Goal: Navigation & Orientation: Find specific page/section

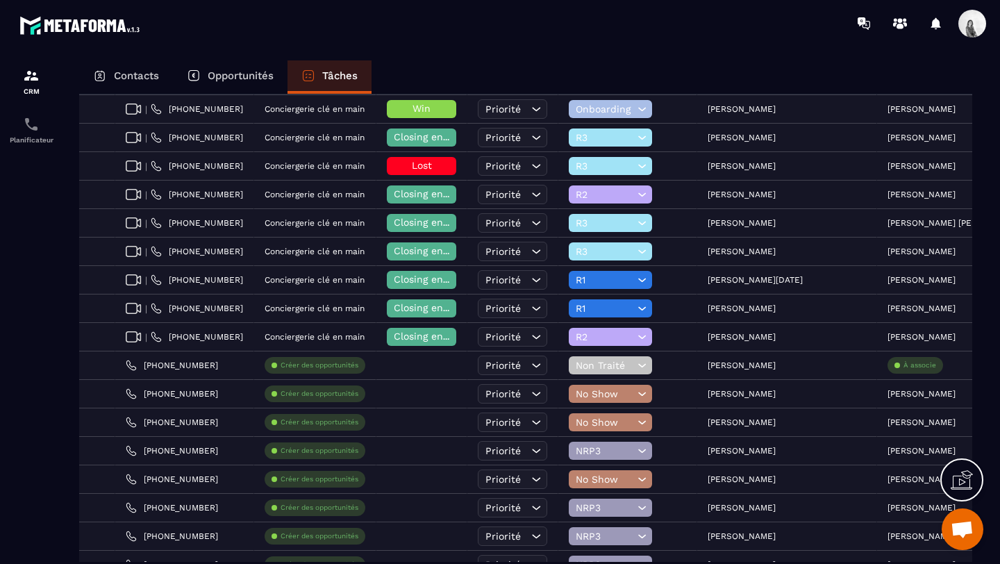
scroll to position [2422, 0]
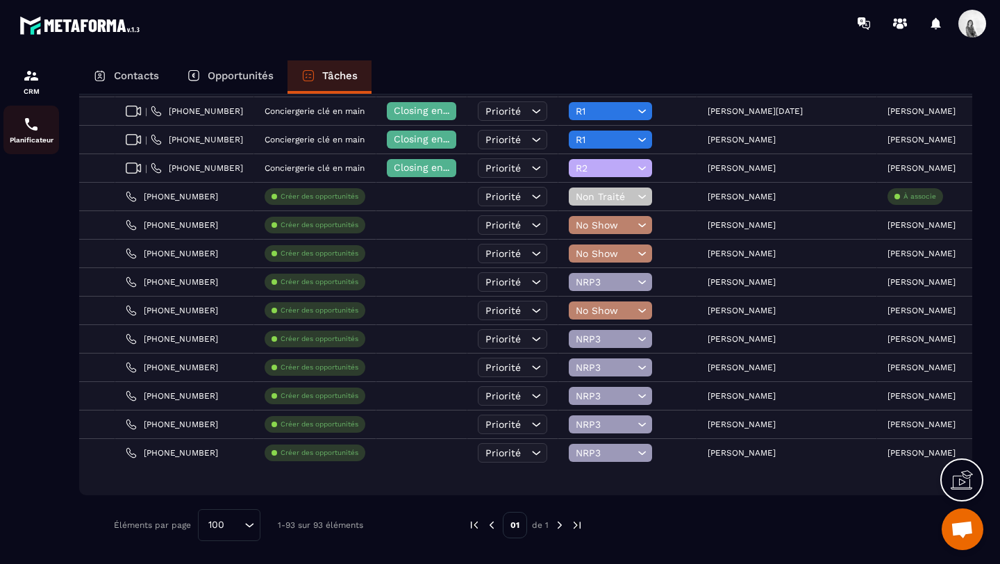
click at [31, 128] on img at bounding box center [31, 124] width 17 height 17
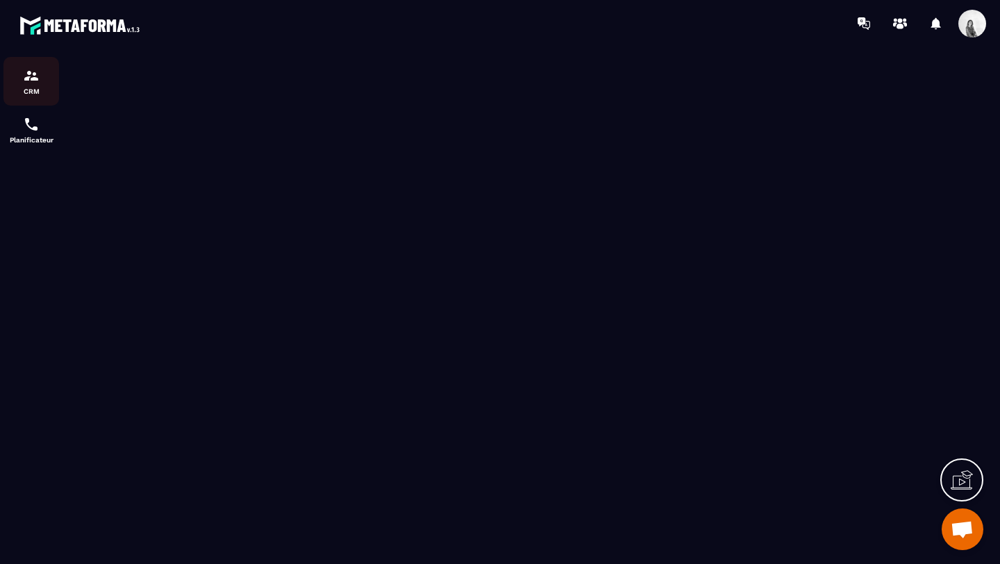
click at [40, 72] on div "CRM" at bounding box center [31, 81] width 56 height 28
